Goal: Information Seeking & Learning: Learn about a topic

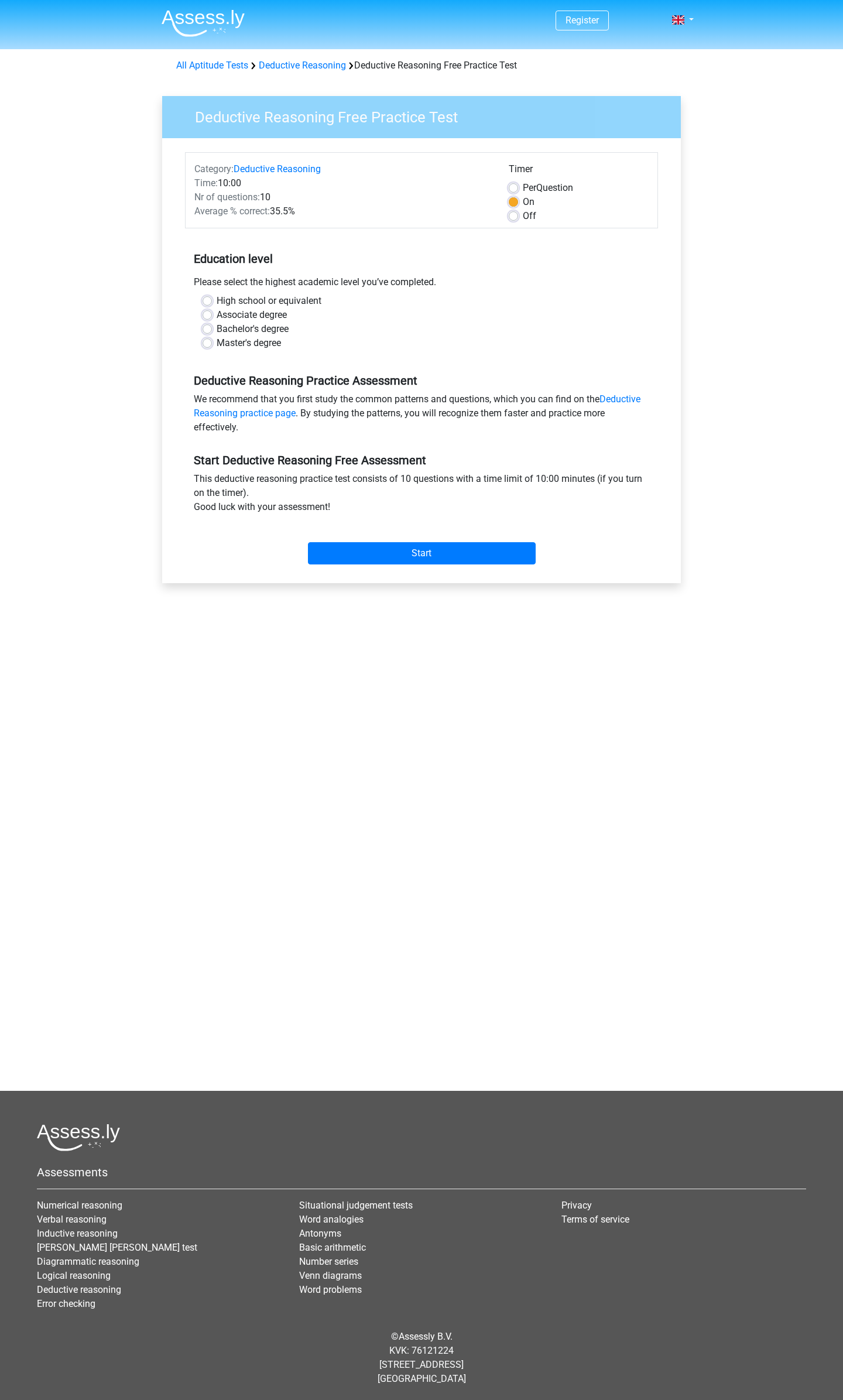
click at [217, 317] on label "Associate degree" at bounding box center [252, 314] width 71 height 14
click at [207, 317] on input "Associate degree" at bounding box center [207, 313] width 9 height 12
radio input "true"
click at [416, 552] on input "Start" at bounding box center [422, 553] width 228 height 22
